Goal: Task Accomplishment & Management: Manage account settings

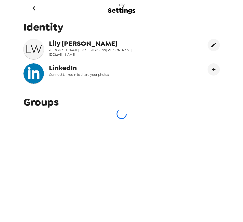
click at [34, 10] on icon "go back" at bounding box center [34, 8] width 8 height 8
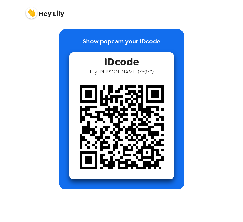
click at [30, 14] on img at bounding box center [31, 12] width 11 height 11
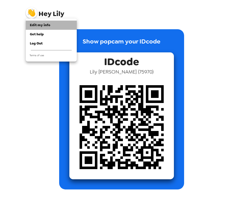
click at [38, 27] on span "Edit my info" at bounding box center [40, 25] width 20 height 4
